Goal: Task Accomplishment & Management: Complete application form

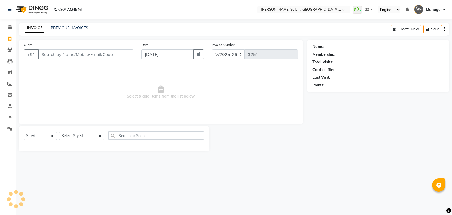
select select "5893"
select select "service"
select select "48542"
click at [59, 131] on select "Select Stylist Anil Pedicurist [PERSON_NAME] [DEMOGRAPHIC_DATA] stylist [PERSON…" at bounding box center [81, 135] width 45 height 8
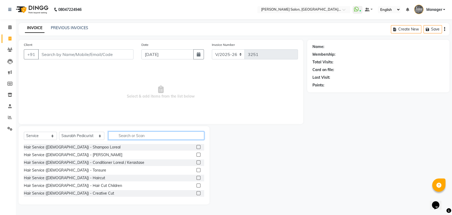
click at [144, 132] on input "text" at bounding box center [156, 135] width 96 height 8
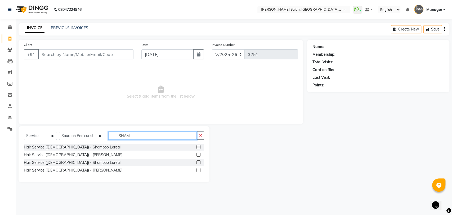
type input "SHAM"
click at [197, 162] on label at bounding box center [198, 162] width 4 height 4
click at [197, 162] on input "checkbox" at bounding box center [197, 162] width 3 height 3
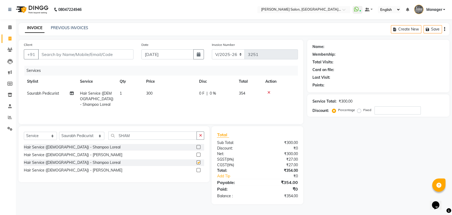
checkbox input "false"
click at [90, 52] on input "Client" at bounding box center [85, 54] width 95 height 10
type input "7"
type input "0"
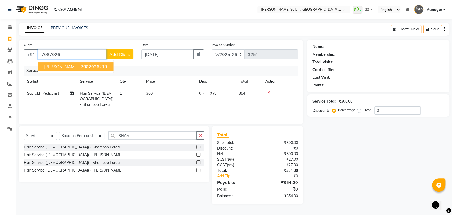
click at [86, 66] on button "[PERSON_NAME] 7087026 219" at bounding box center [75, 66] width 75 height 8
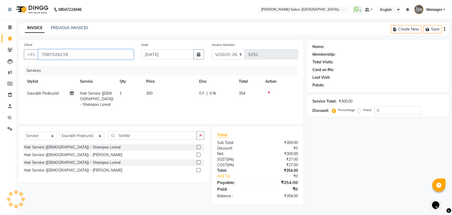
type input "7087026219"
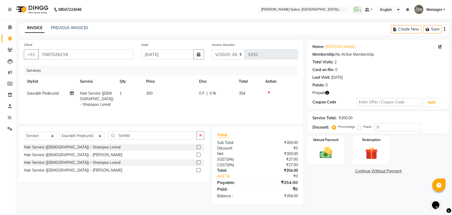
click at [325, 92] on icon "button" at bounding box center [327, 93] width 4 height 4
click at [364, 153] on img at bounding box center [371, 153] width 21 height 16
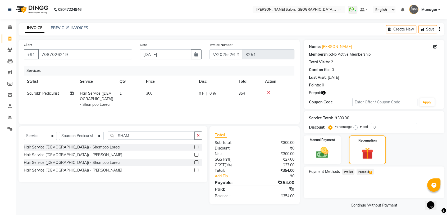
click at [362, 171] on span "Prepaid 1" at bounding box center [365, 171] width 17 height 6
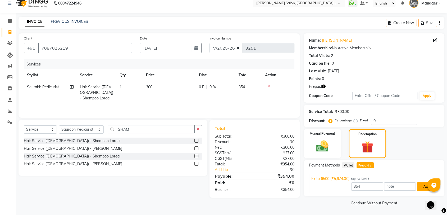
click at [422, 185] on button "Add" at bounding box center [426, 186] width 19 height 9
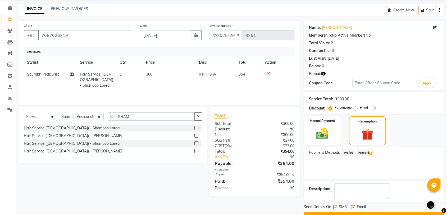
scroll to position [32, 0]
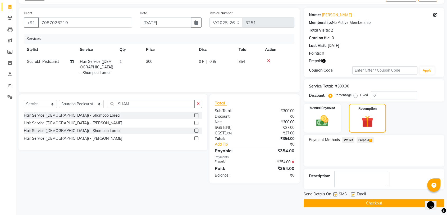
click at [360, 201] on button "Checkout" at bounding box center [374, 203] width 141 height 8
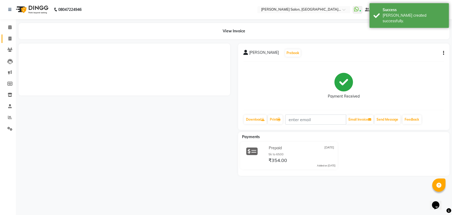
click at [6, 37] on span at bounding box center [9, 39] width 9 height 6
select select "service"
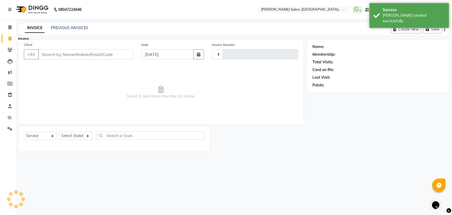
type input "3252"
select select "5893"
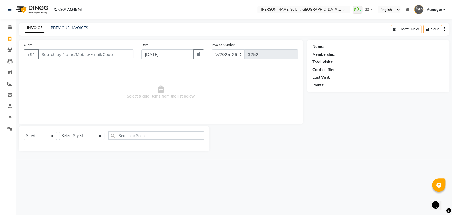
click at [65, 25] on div "INVOICE PREVIOUS INVOICES Create New Save" at bounding box center [234, 29] width 430 height 12
click at [64, 26] on link "PREVIOUS INVOICES" at bounding box center [69, 27] width 37 height 5
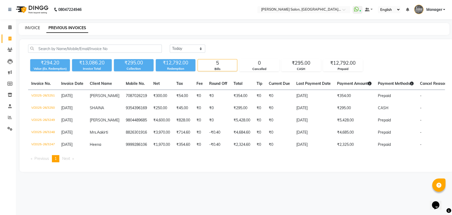
click at [35, 28] on link "INVOICE" at bounding box center [32, 27] width 15 height 5
select select "service"
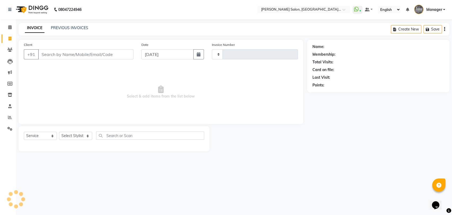
type input "3252"
select select "5893"
